Goal: Task Accomplishment & Management: Manage account settings

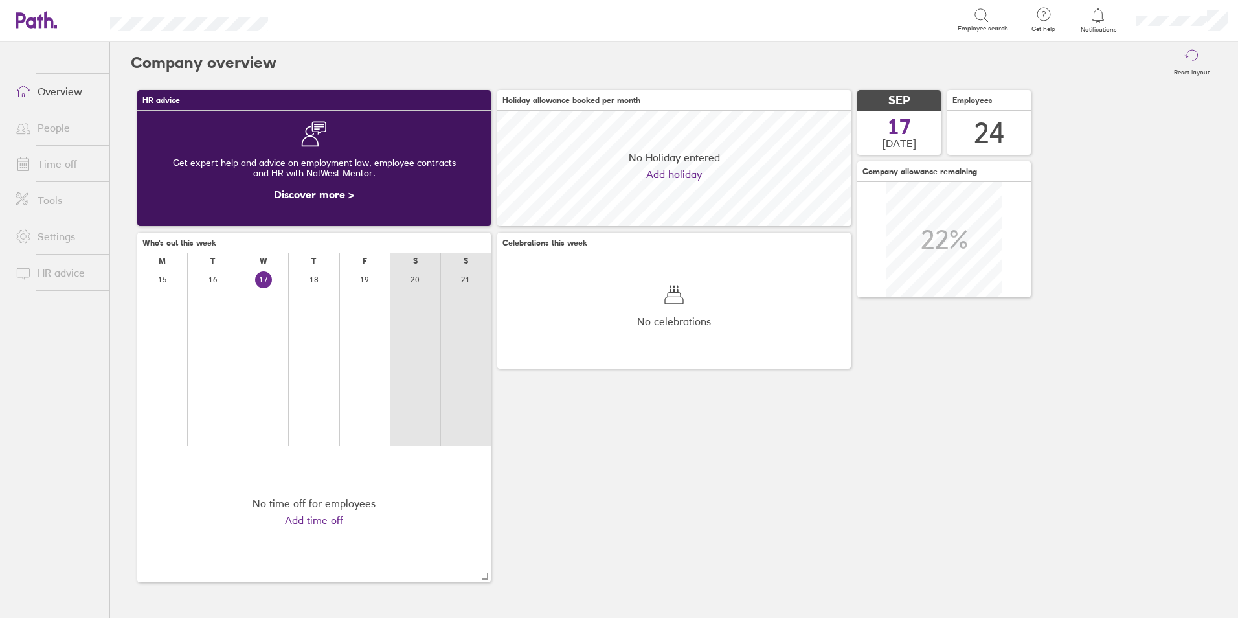
scroll to position [115, 353]
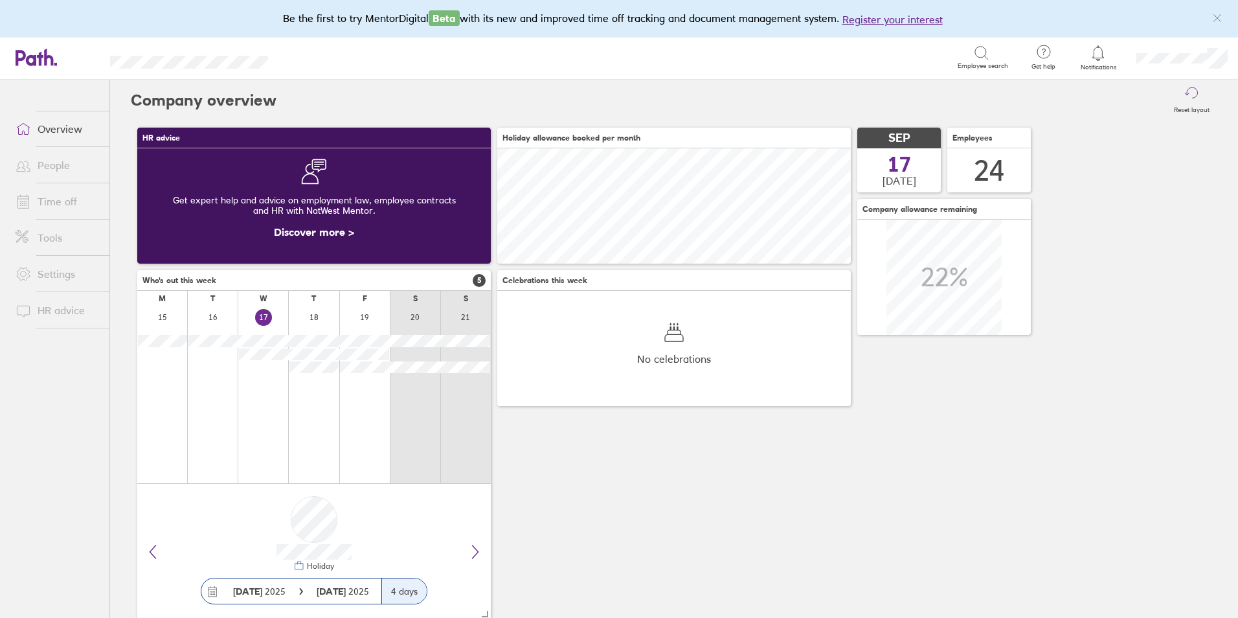
click at [1091, 61] on div at bounding box center [1098, 53] width 42 height 18
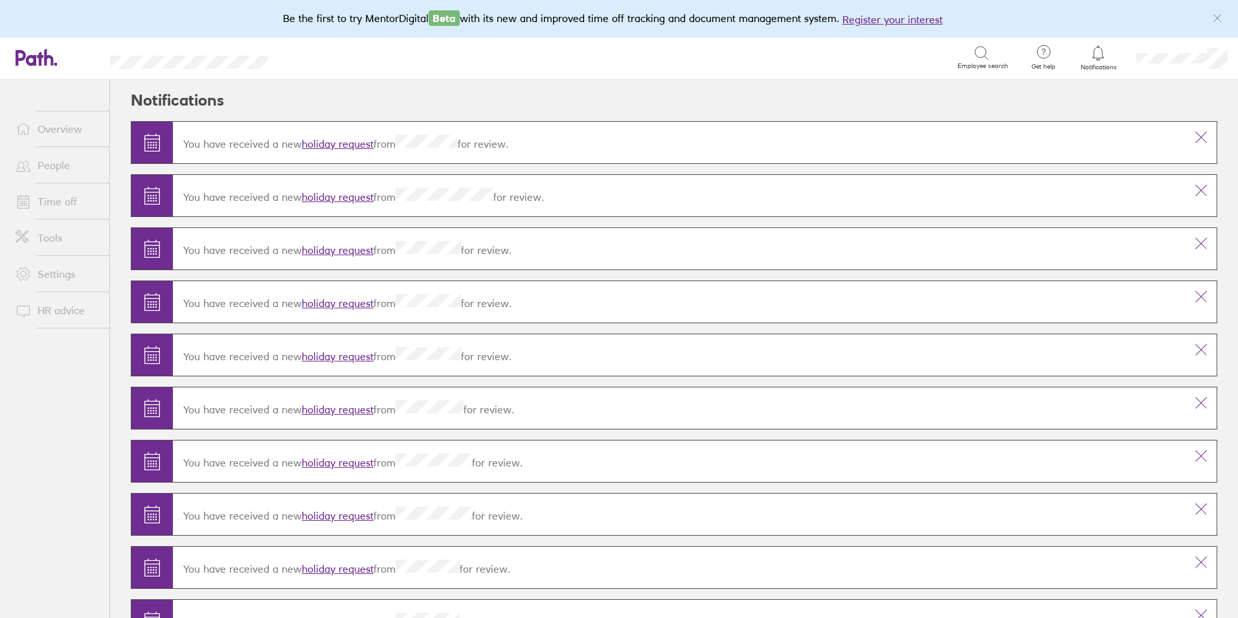
click at [350, 142] on link "holiday request" at bounding box center [338, 143] width 72 height 13
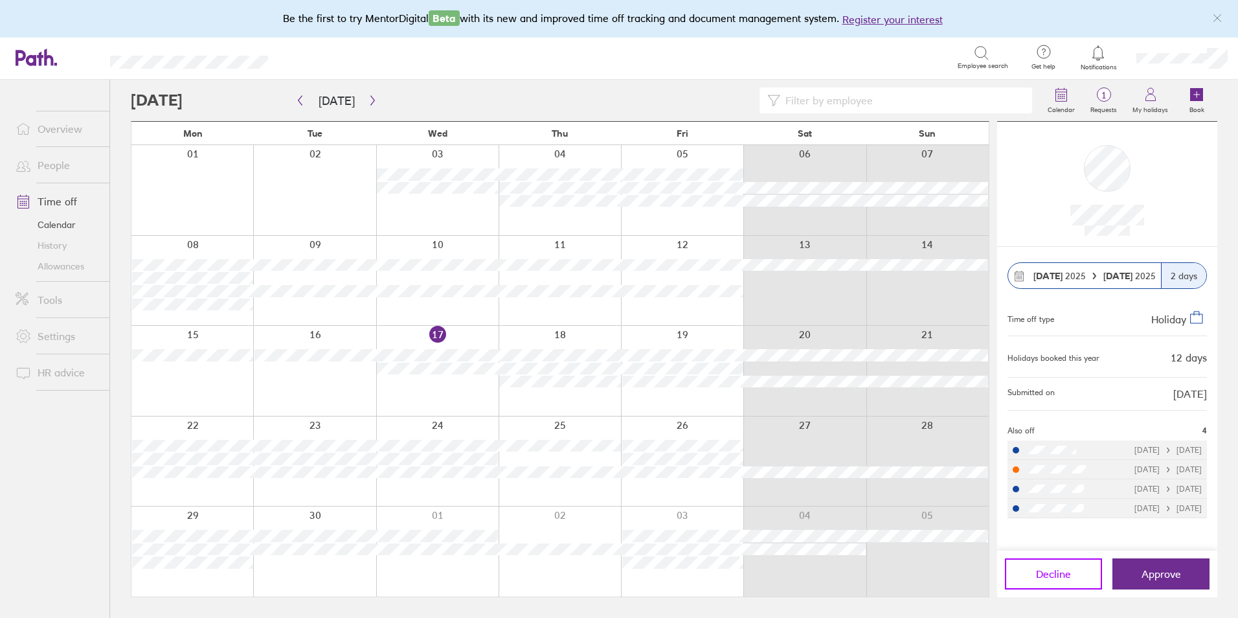
click at [1090, 579] on button "Decline" at bounding box center [1053, 573] width 97 height 31
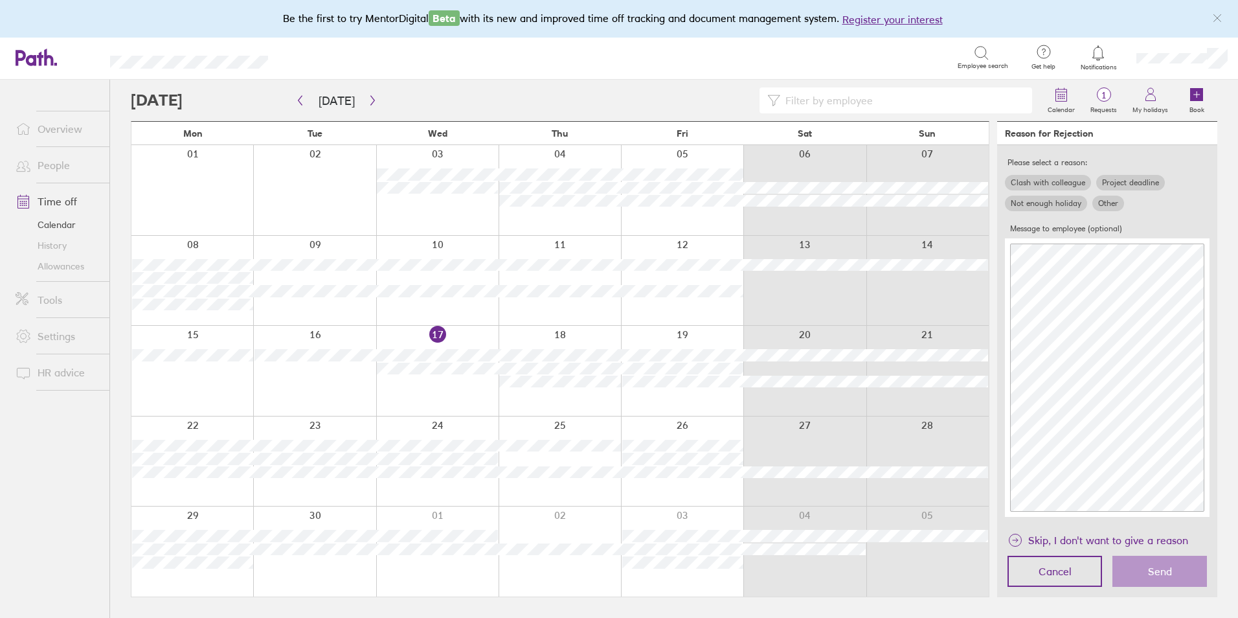
click at [1066, 177] on label "Clash with colleague" at bounding box center [1048, 183] width 86 height 16
click at [0, 0] on input "Clash with colleague" at bounding box center [0, 0] width 0 height 0
click at [1165, 573] on span "Send" at bounding box center [1160, 571] width 24 height 12
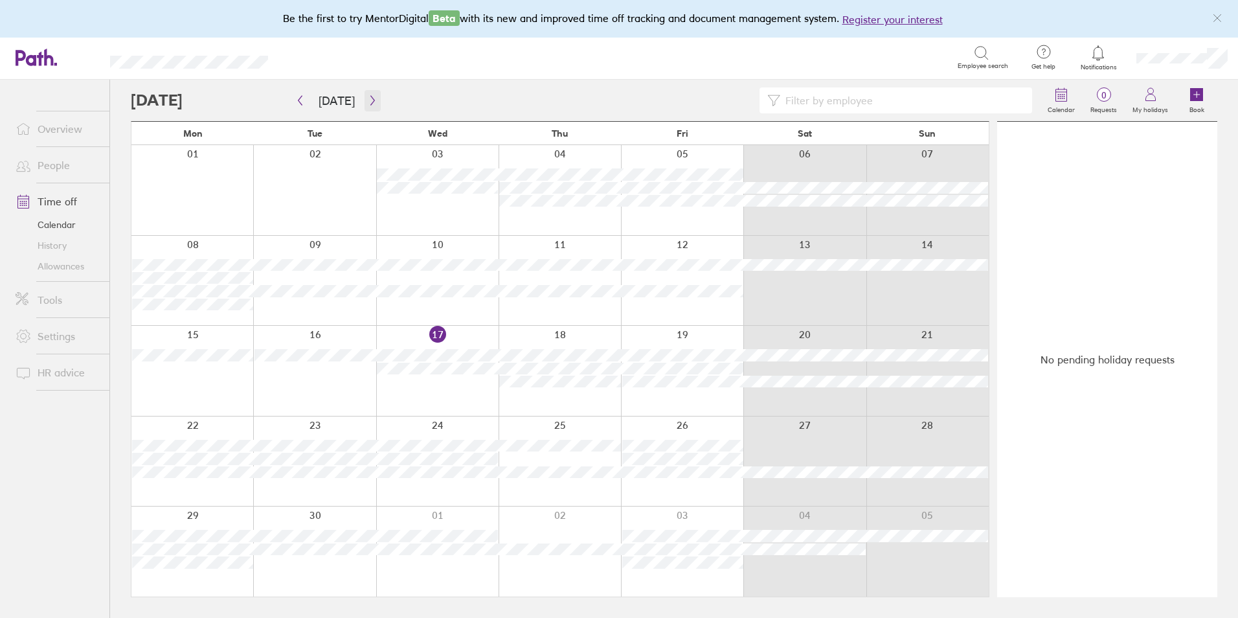
click at [370, 97] on icon "button" at bounding box center [372, 101] width 4 height 10
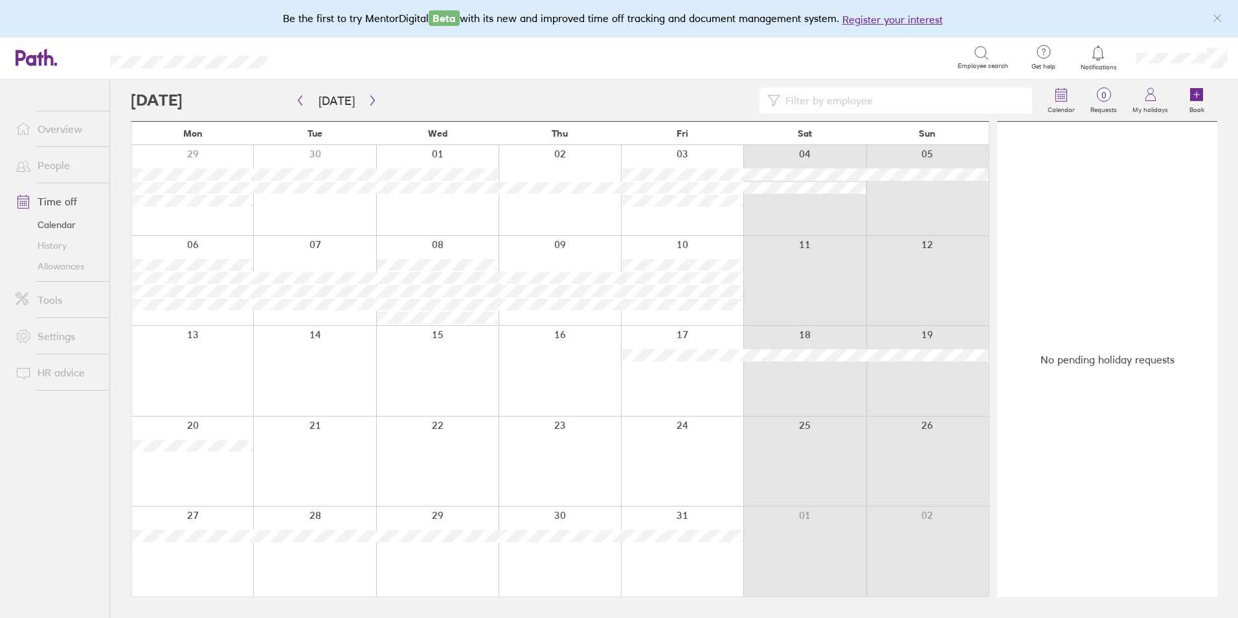
click at [53, 197] on link "Time off" at bounding box center [57, 201] width 104 height 26
